Goal: Task Accomplishment & Management: Manage account settings

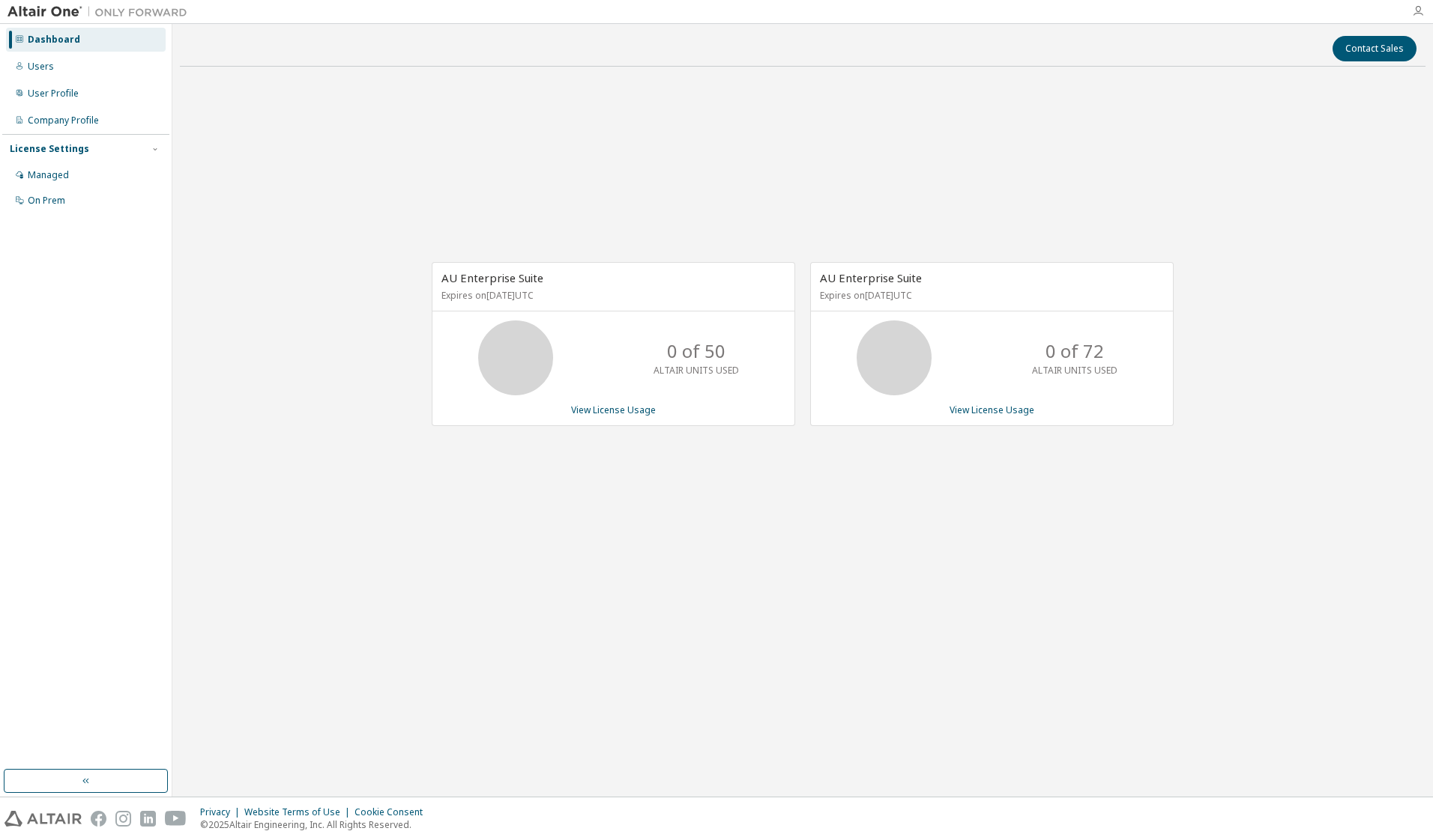
click at [1415, 15] on icon "button" at bounding box center [1418, 11] width 12 height 12
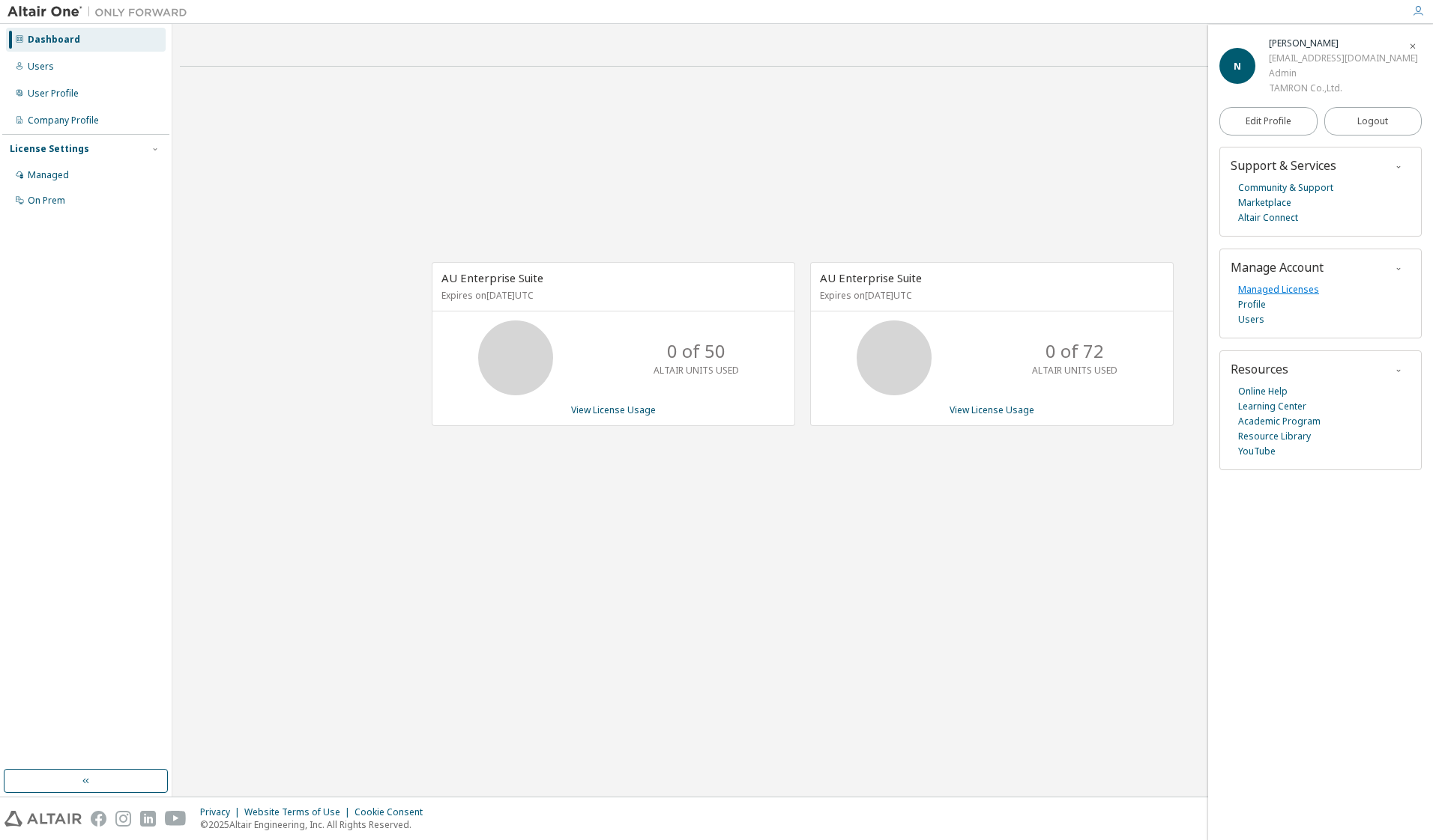
click at [1266, 288] on link "Managed Licenses" at bounding box center [1278, 290] width 81 height 15
